Goal: Go to known website: Access a specific website the user already knows

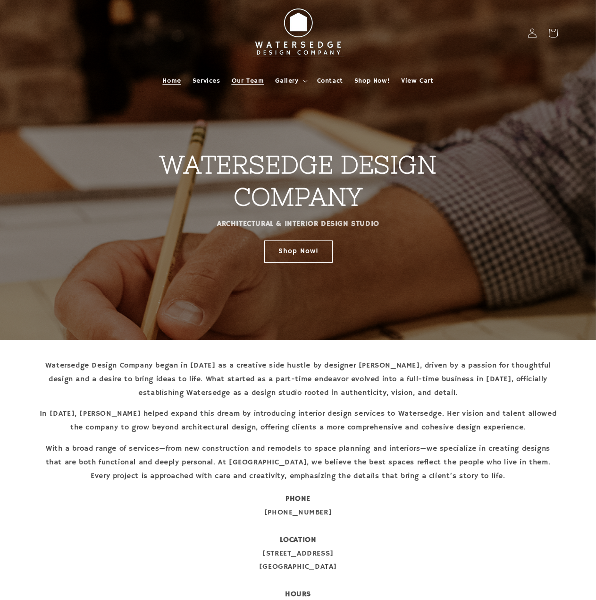
click at [247, 80] on span "Our Team" at bounding box center [248, 80] width 33 height 8
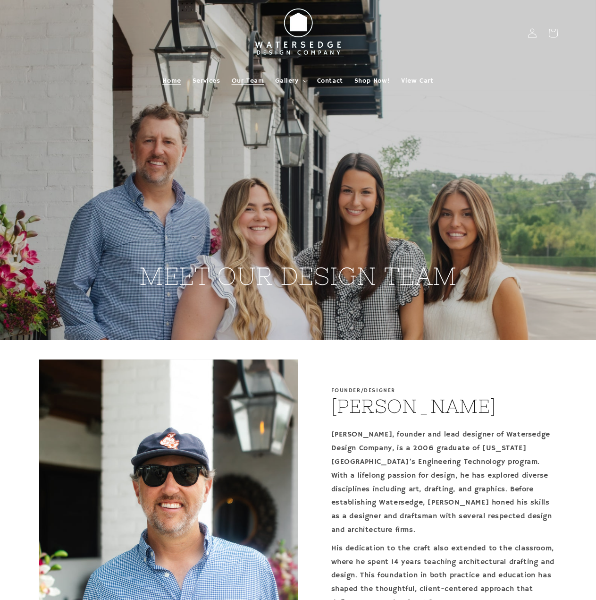
click at [177, 78] on span "Home" at bounding box center [171, 80] width 18 height 8
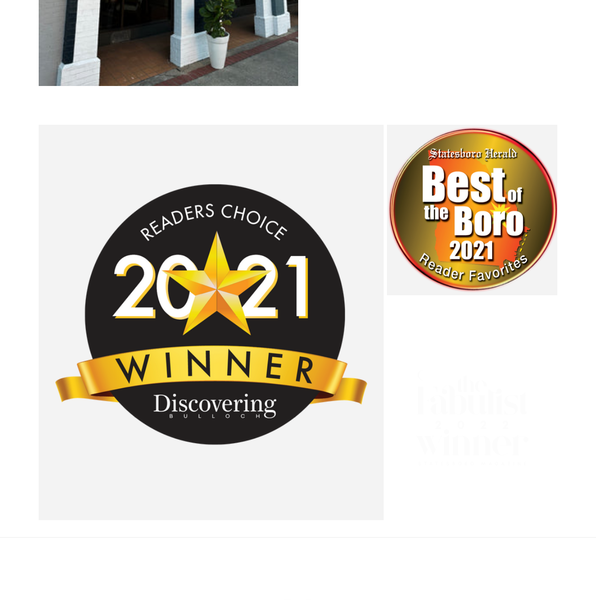
scroll to position [1649, 0]
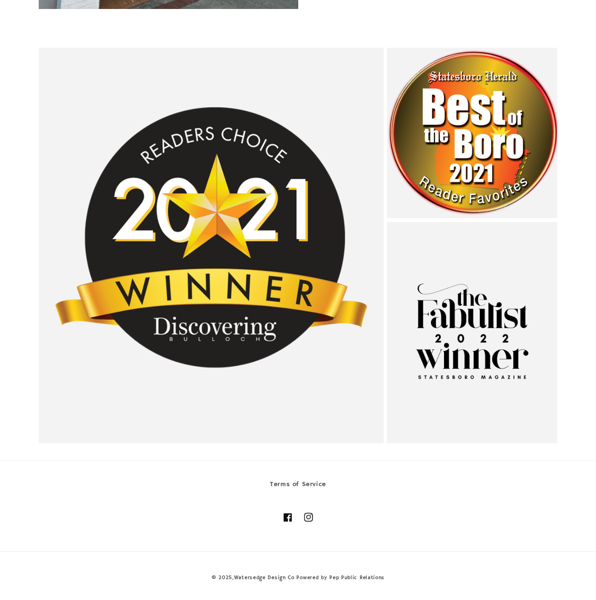
click at [315, 514] on link "Instagram" at bounding box center [308, 517] width 21 height 21
